Goal: Book appointment/travel/reservation

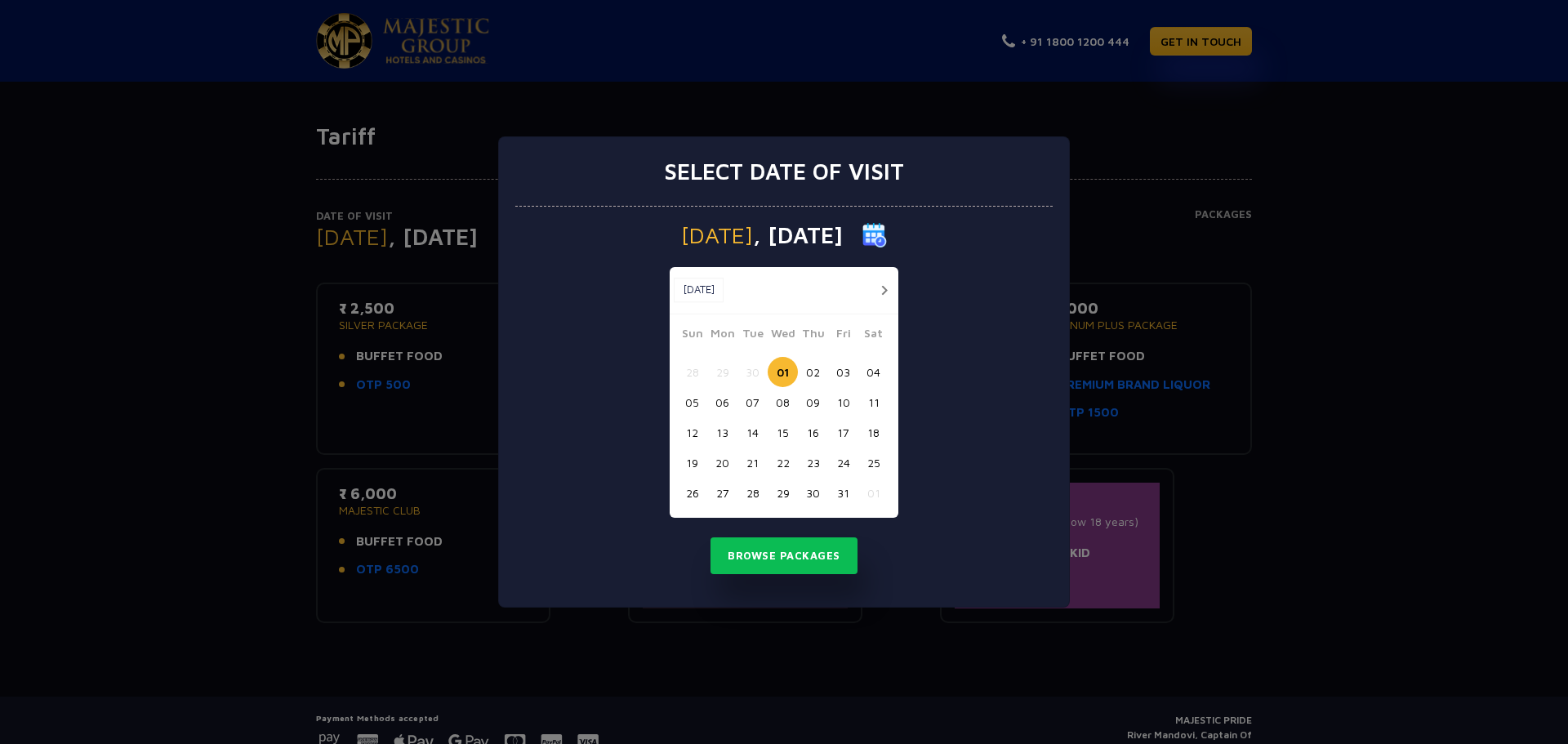
click at [725, 432] on button "13" at bounding box center [722, 432] width 30 height 30
click at [811, 566] on button "Browse Packages" at bounding box center [784, 556] width 147 height 38
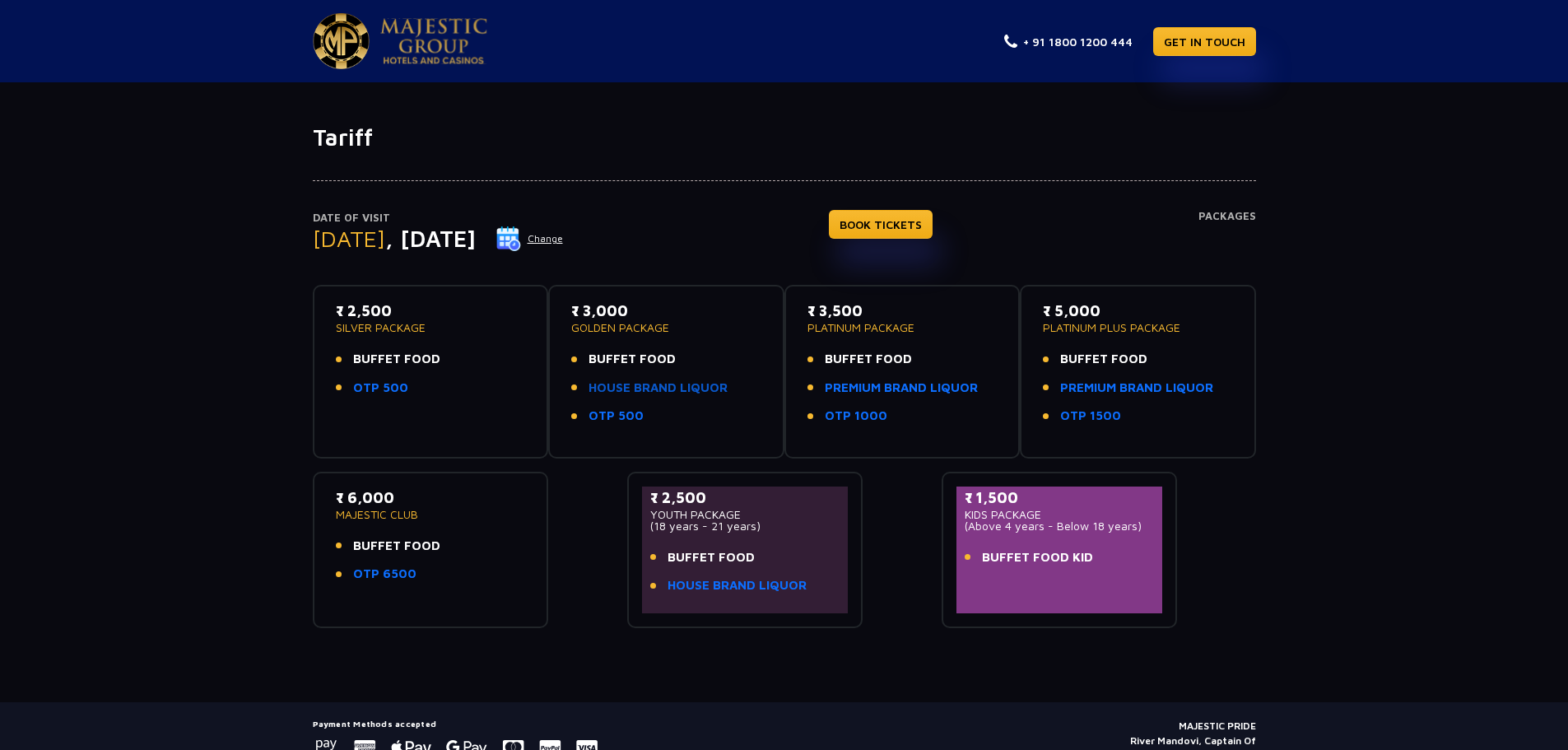
click at [647, 389] on link "HOUSE BRAND LIQUOR" at bounding box center [658, 387] width 140 height 19
click at [413, 405] on div "₹ 2,500 SILVER PACKAGE BUFFET FOOD OTP 500" at bounding box center [431, 353] width 191 height 107
click at [399, 323] on p "SILVER PACKAGE" at bounding box center [431, 328] width 191 height 12
click at [918, 211] on link "BOOK TICKETS" at bounding box center [881, 224] width 104 height 29
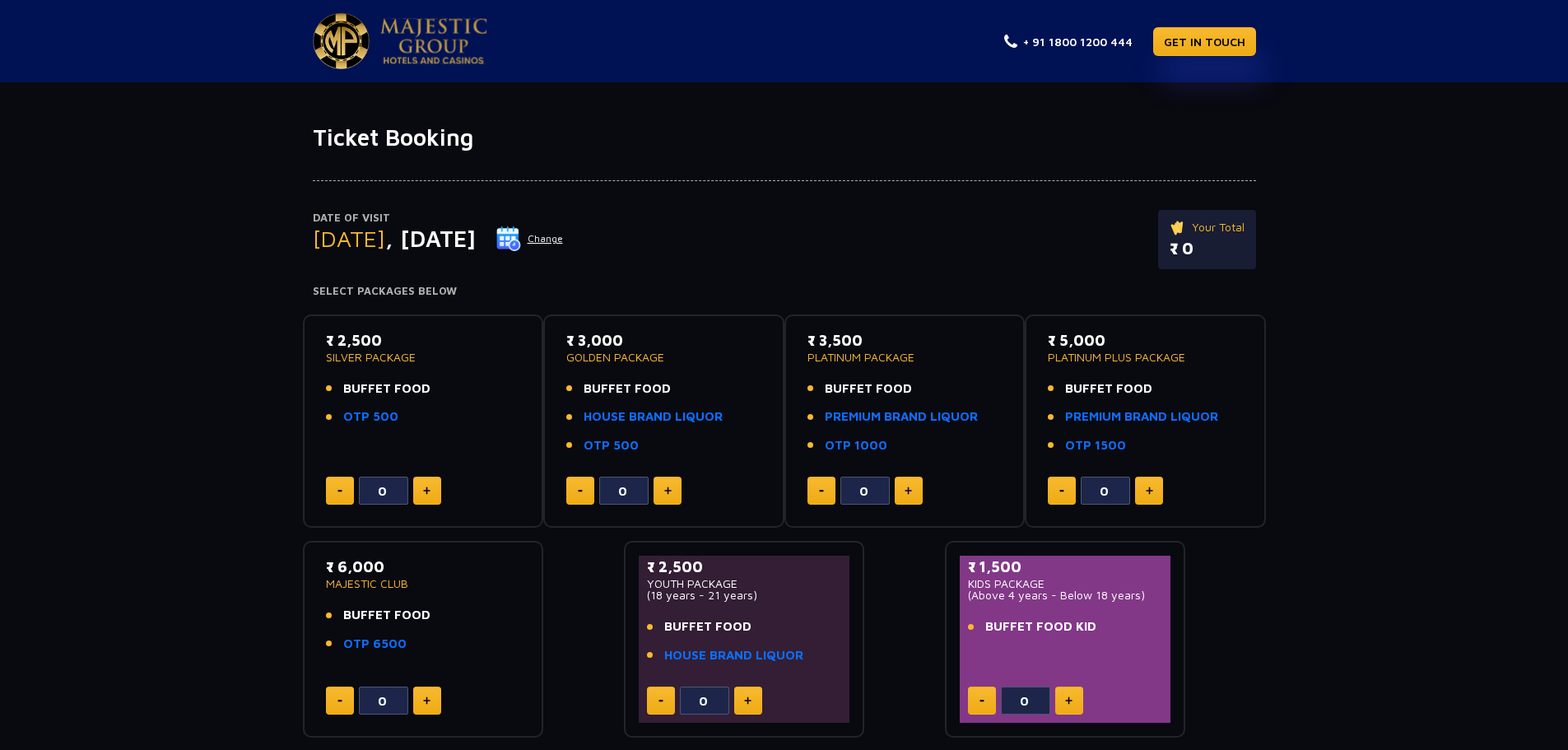
click at [422, 494] on button at bounding box center [427, 490] width 28 height 28
type input "1"
